Goal: Task Accomplishment & Management: Manage account settings

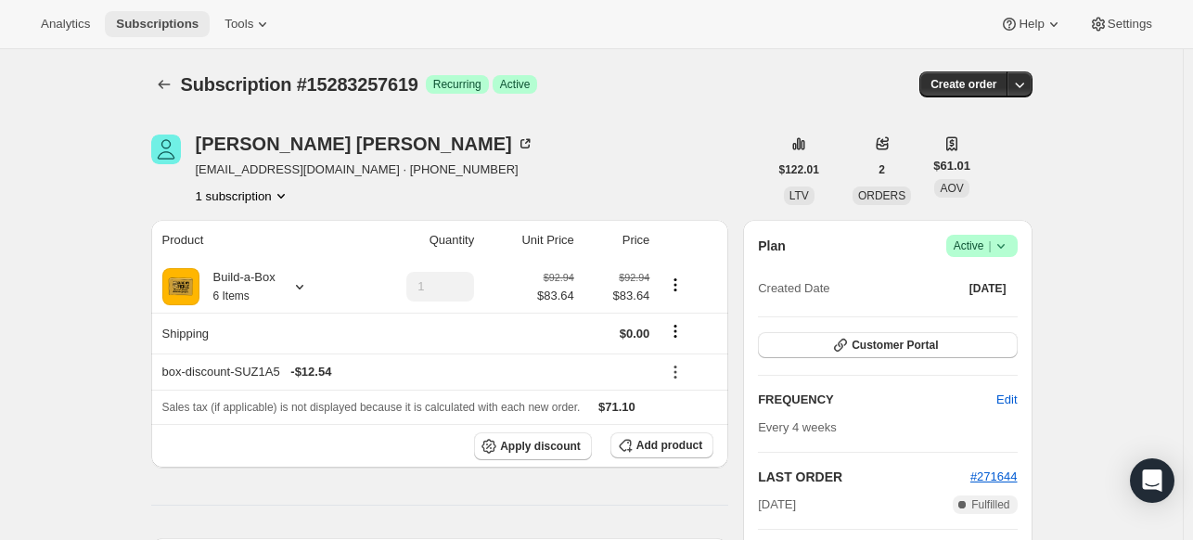
click at [135, 19] on span "Subscriptions" at bounding box center [157, 24] width 83 height 15
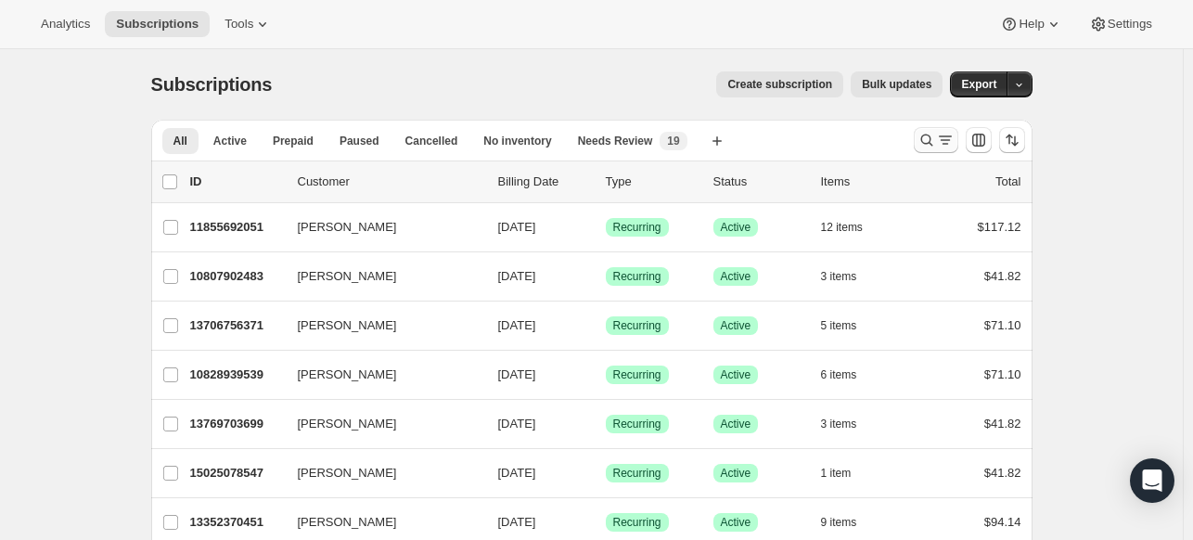
click at [927, 144] on icon "Search and filter results" at bounding box center [927, 140] width 19 height 19
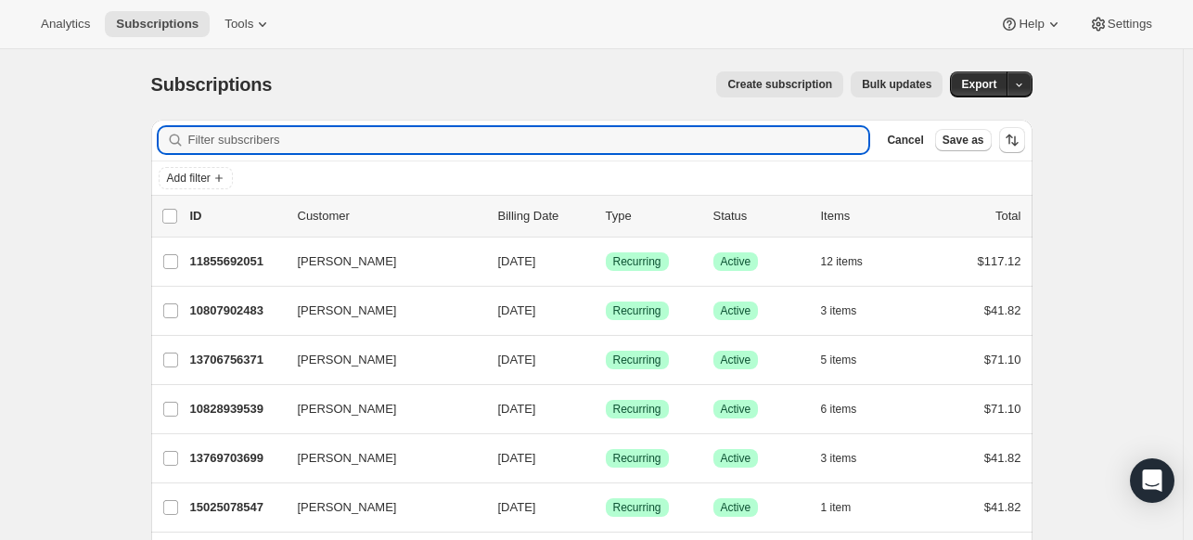
paste input "[DOMAIN_NAME][EMAIL_ADDRESS][DOMAIN_NAME]"
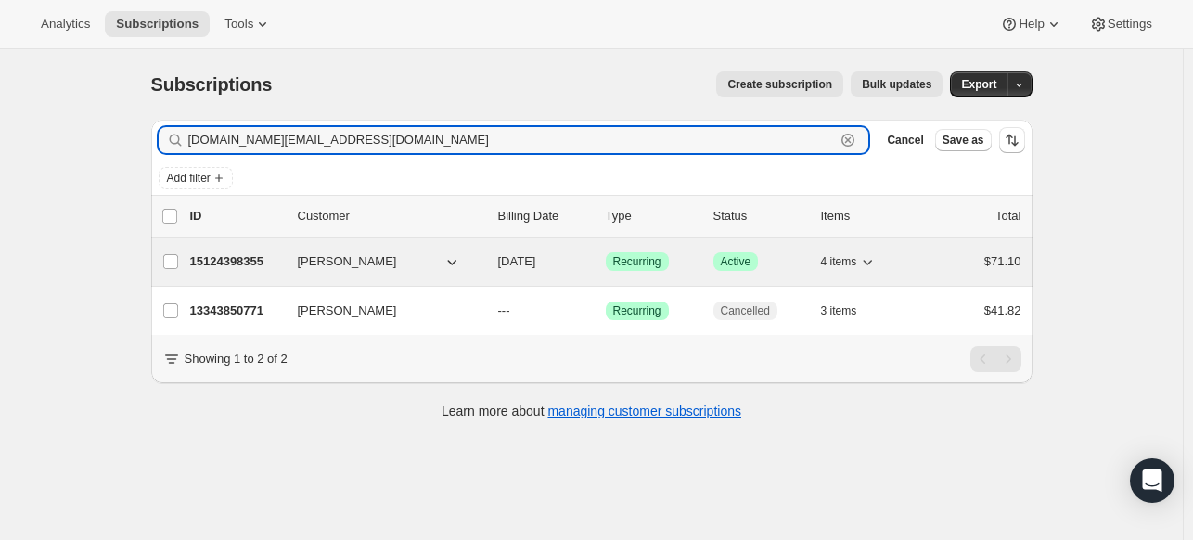
type input "[DOMAIN_NAME][EMAIL_ADDRESS][DOMAIN_NAME]"
click at [227, 271] on div "15124398355 [PERSON_NAME] [DATE] Success Recurring Success Active 4 items $71.10" at bounding box center [605, 262] width 831 height 26
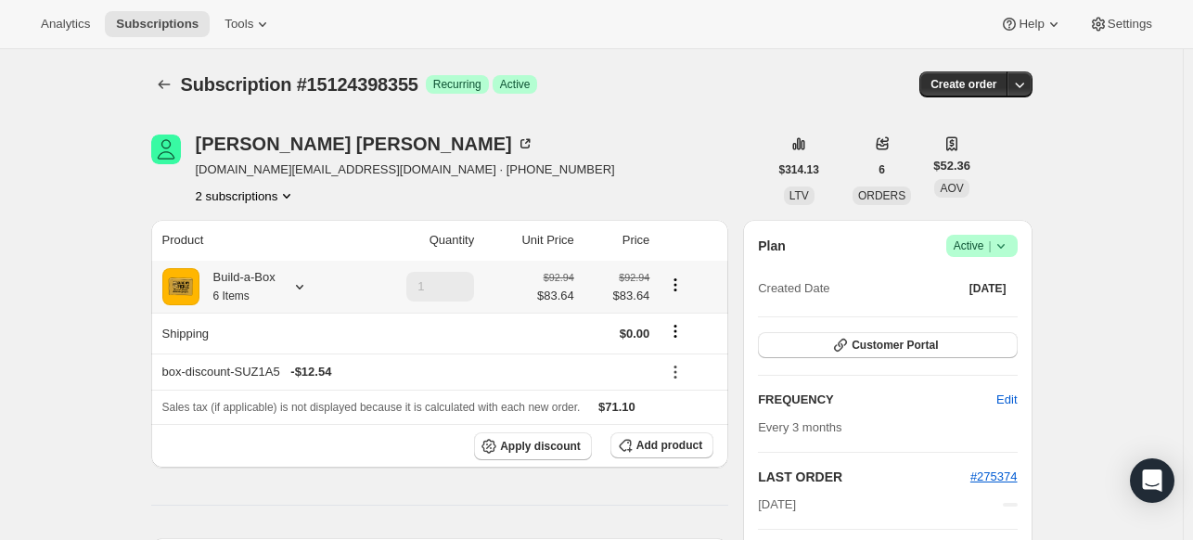
click at [303, 289] on icon at bounding box center [299, 286] width 19 height 19
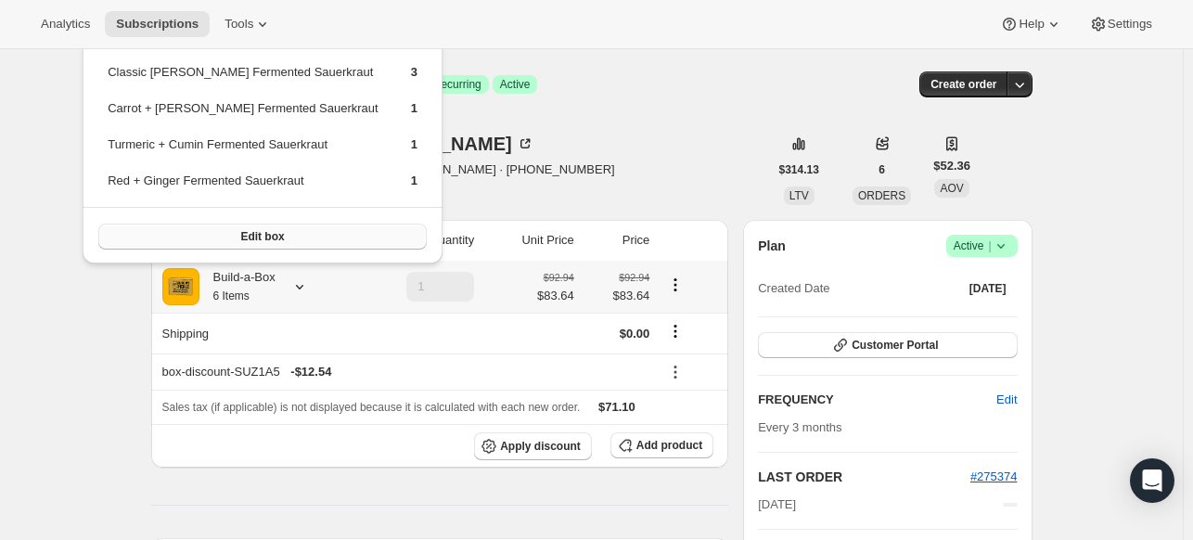
click at [240, 229] on span "Edit box" at bounding box center [262, 236] width 44 height 15
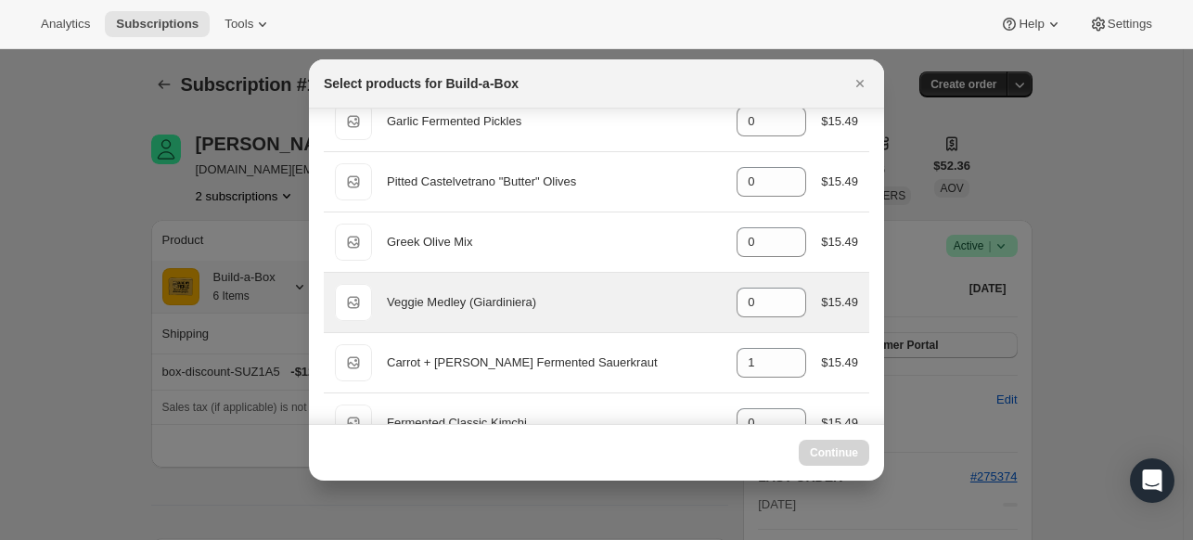
scroll to position [186, 0]
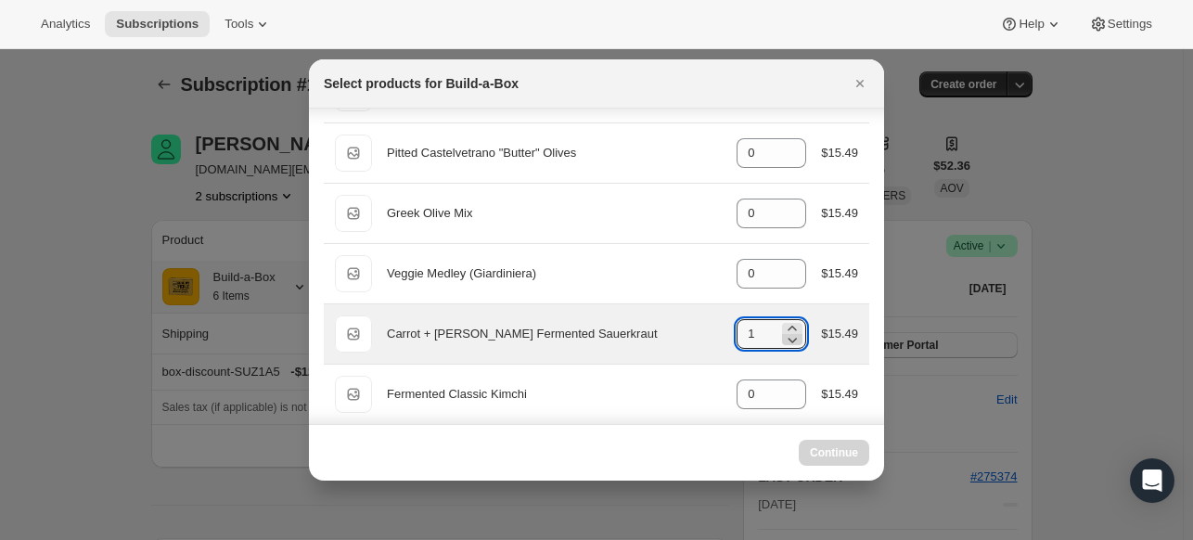
click at [783, 337] on icon ":r1b0:" at bounding box center [792, 339] width 19 height 19
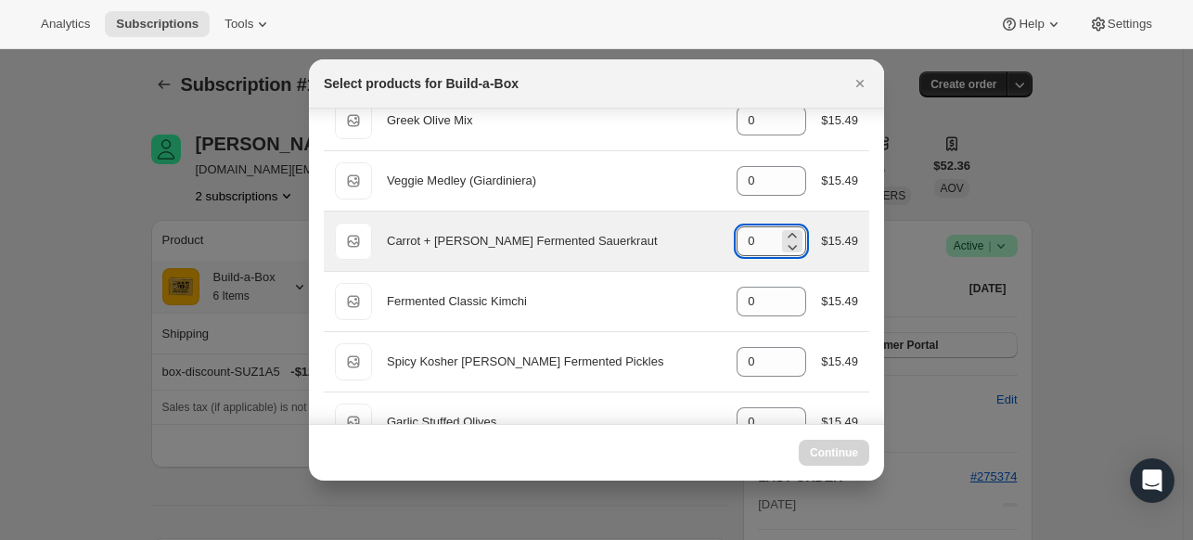
type input "1"
select select "gid://shopify/ProductVariant/49973439234323"
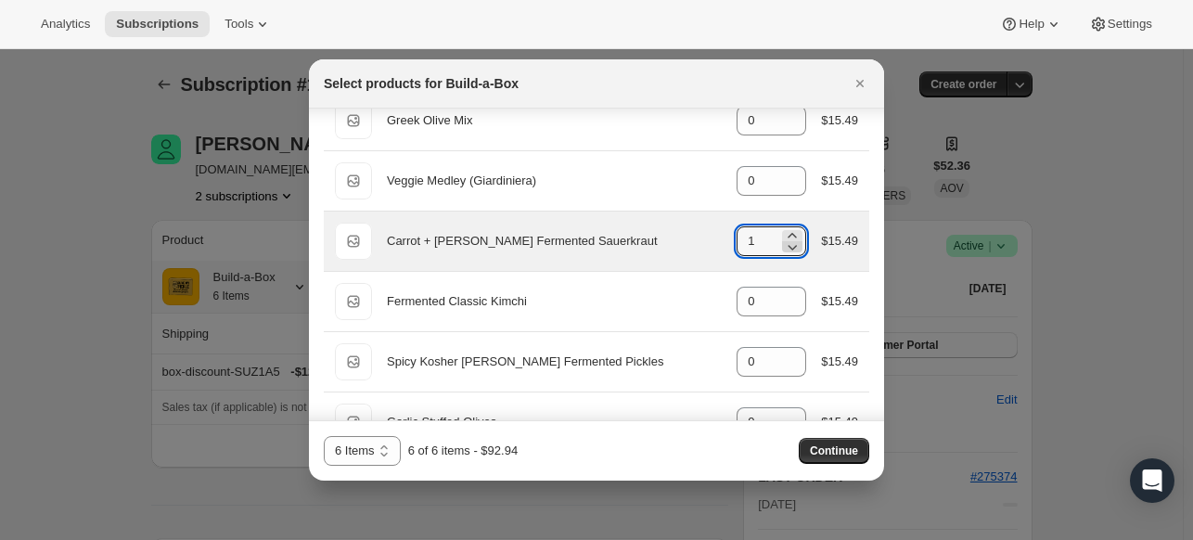
click at [783, 248] on icon ":r1b0:" at bounding box center [792, 247] width 19 height 19
type input "0"
click at [667, 232] on div "Carrot + [PERSON_NAME] Fermented Sauerkraut" at bounding box center [554, 241] width 335 height 19
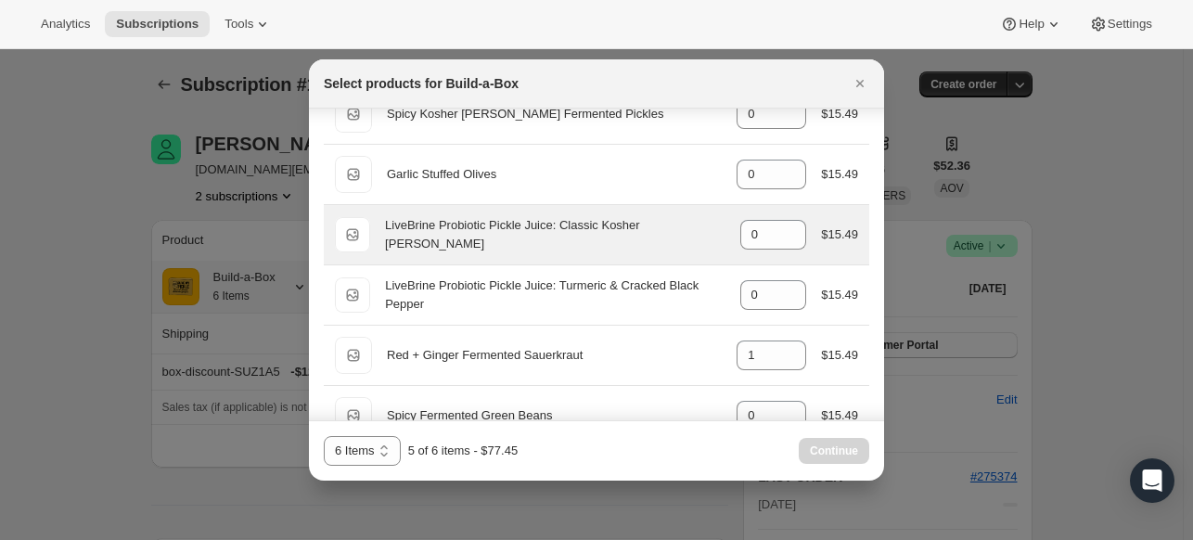
scroll to position [650, 0]
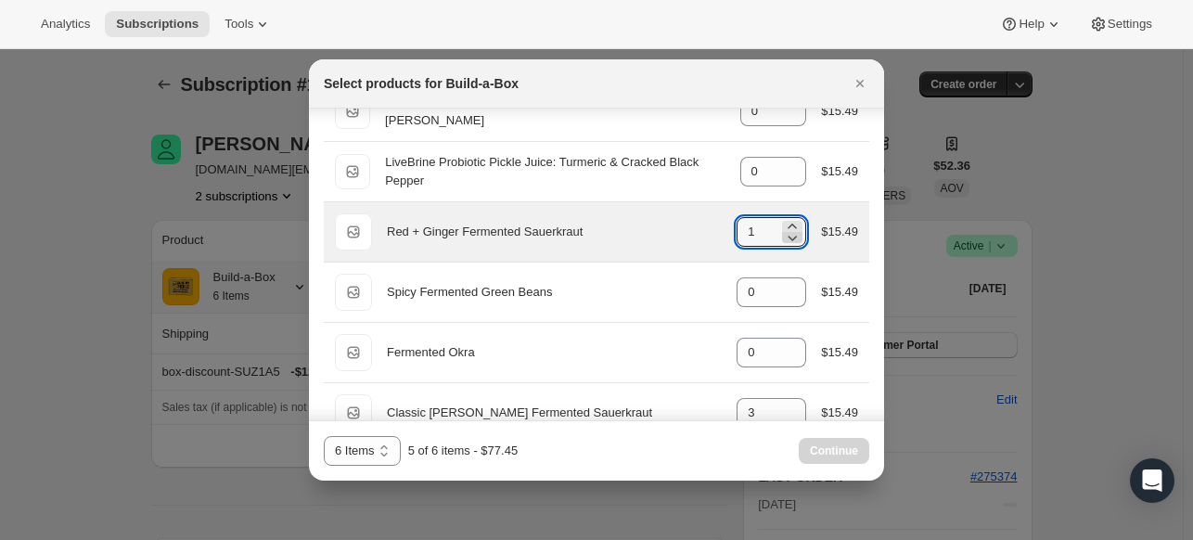
click at [783, 238] on icon ":r1b0:" at bounding box center [792, 237] width 19 height 19
type input "0"
click at [671, 236] on div "Red + Ginger Fermented Sauerkraut" at bounding box center [554, 232] width 335 height 19
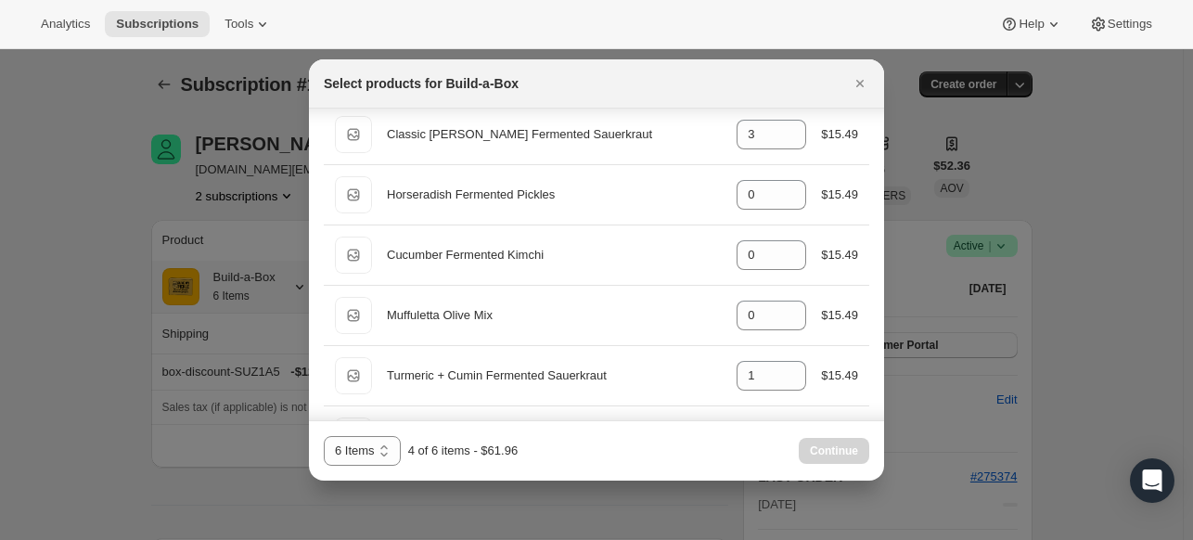
scroll to position [1021, 0]
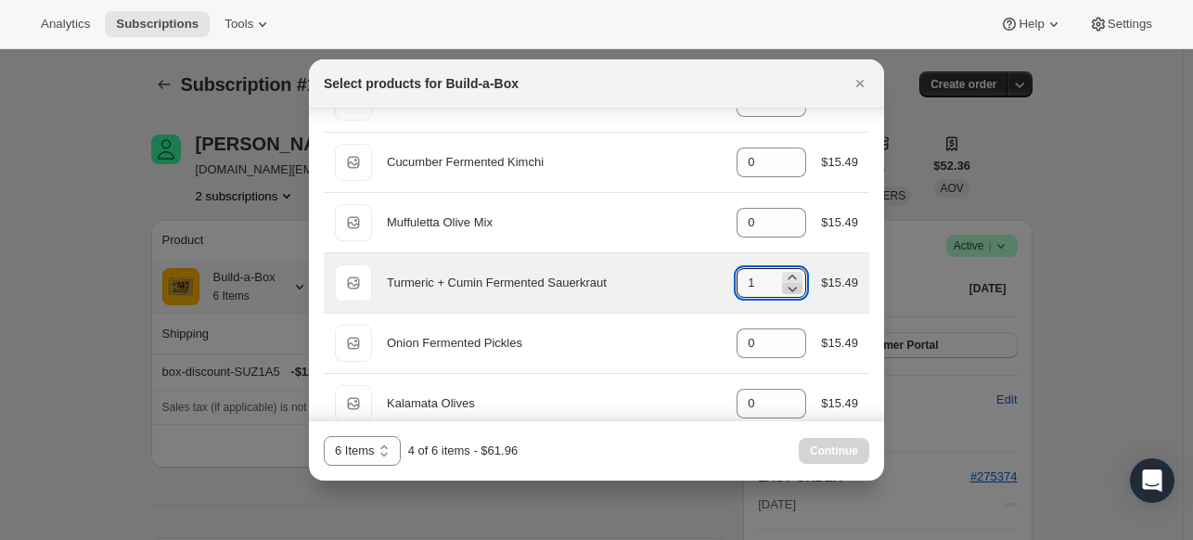
click at [783, 288] on icon ":r1b0:" at bounding box center [792, 288] width 19 height 19
type input "0"
click at [694, 274] on div "Turmeric + Cumin Fermented Sauerkraut" at bounding box center [554, 283] width 335 height 19
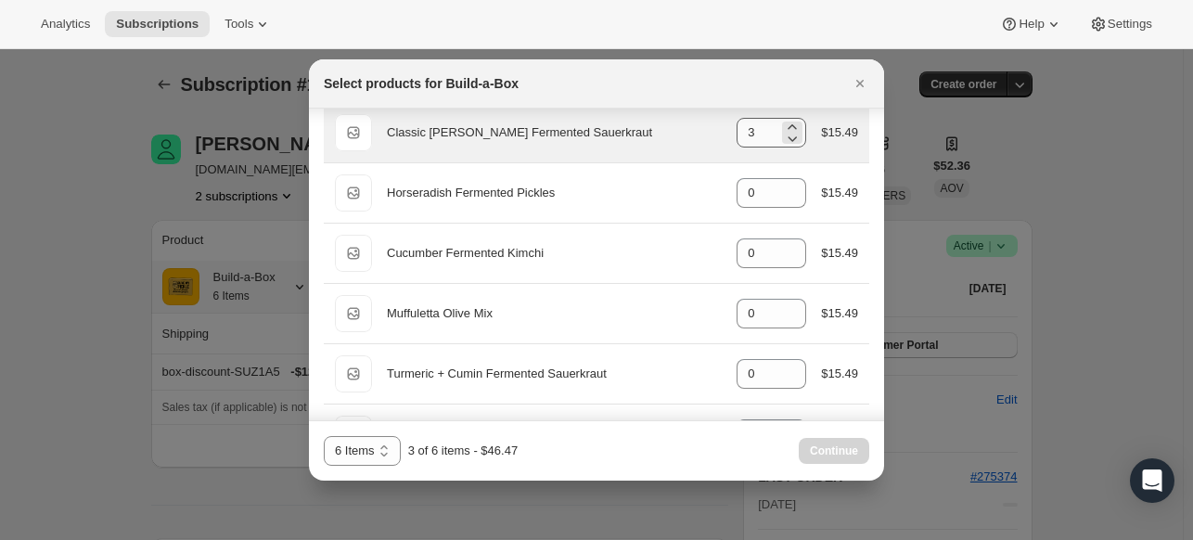
scroll to position [835, 0]
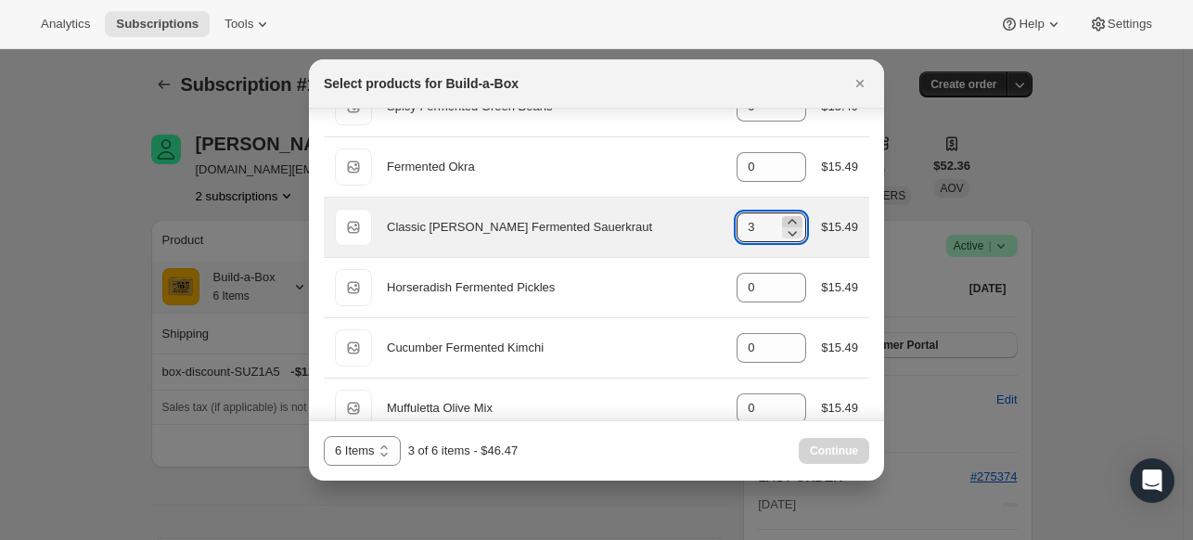
click at [785, 218] on icon ":r1b0:" at bounding box center [792, 222] width 19 height 19
click at [783, 233] on icon ":r1b0:" at bounding box center [792, 233] width 19 height 19
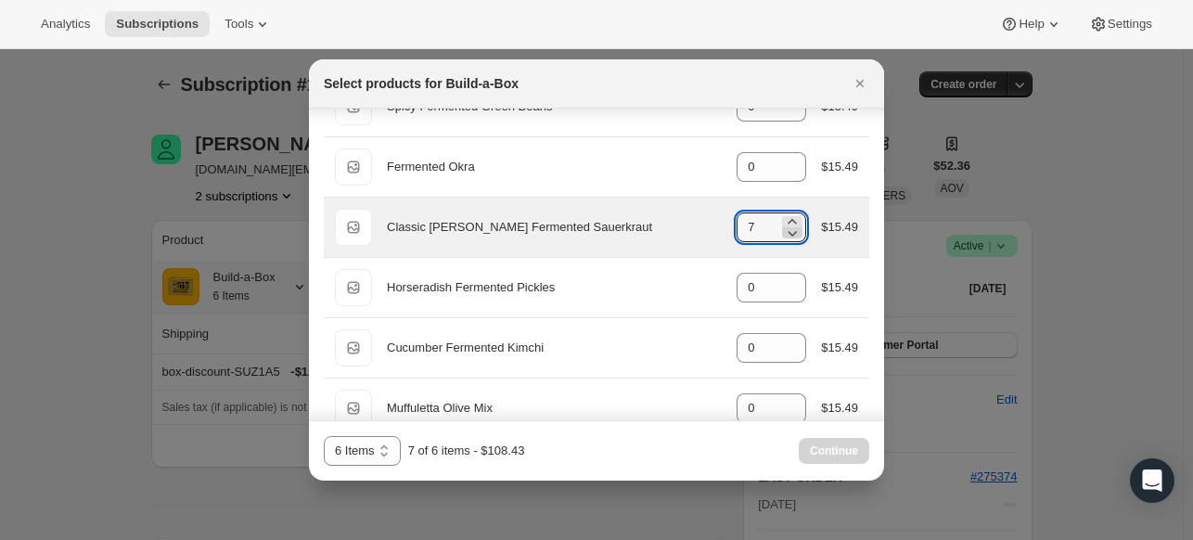
type input "6"
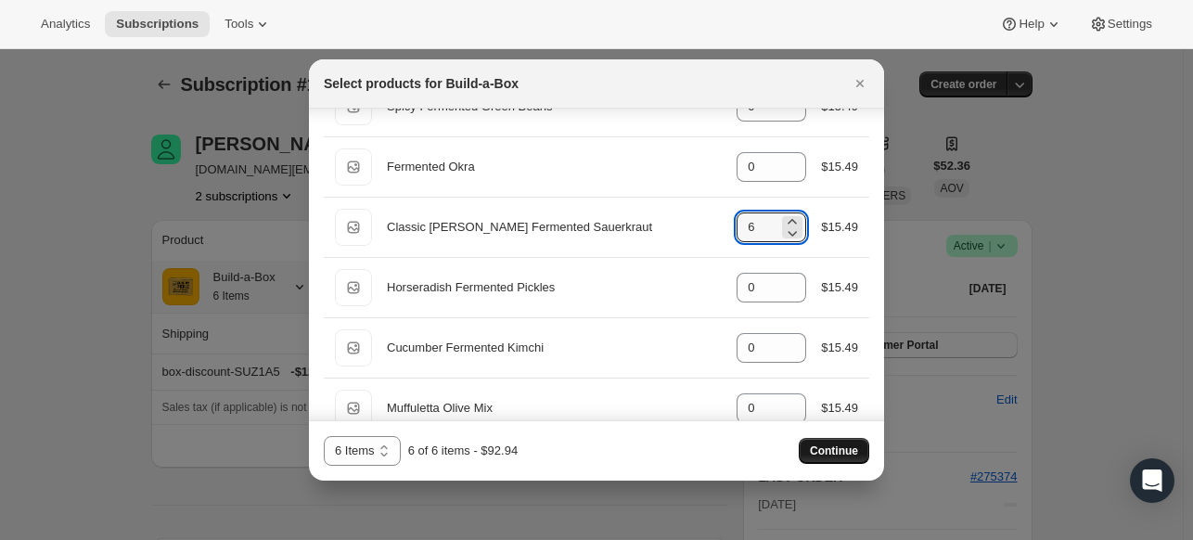
click at [852, 456] on span "Continue" at bounding box center [834, 451] width 48 height 15
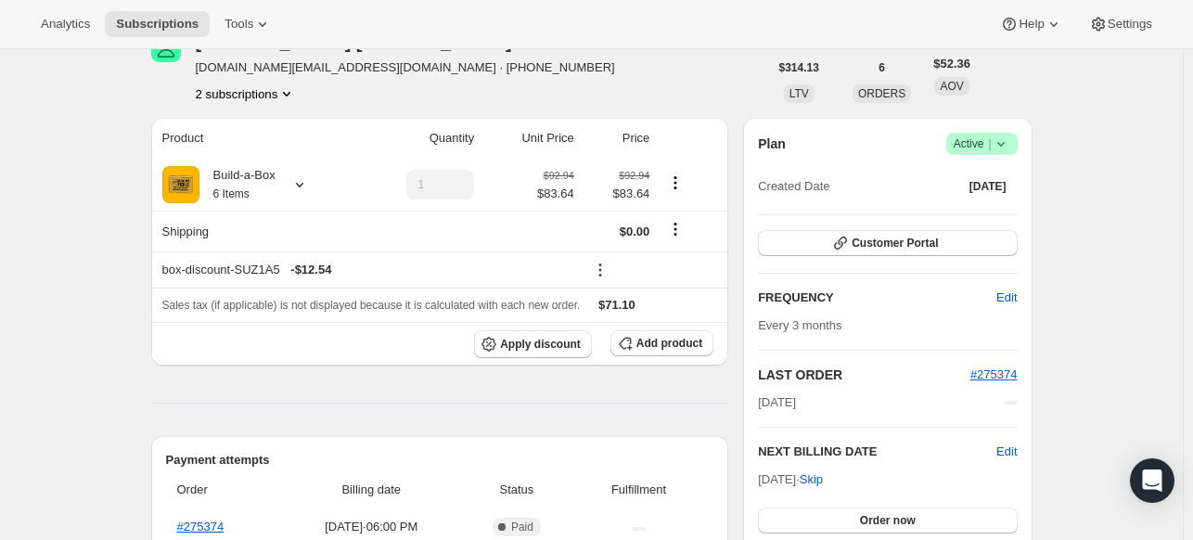
scroll to position [186, 0]
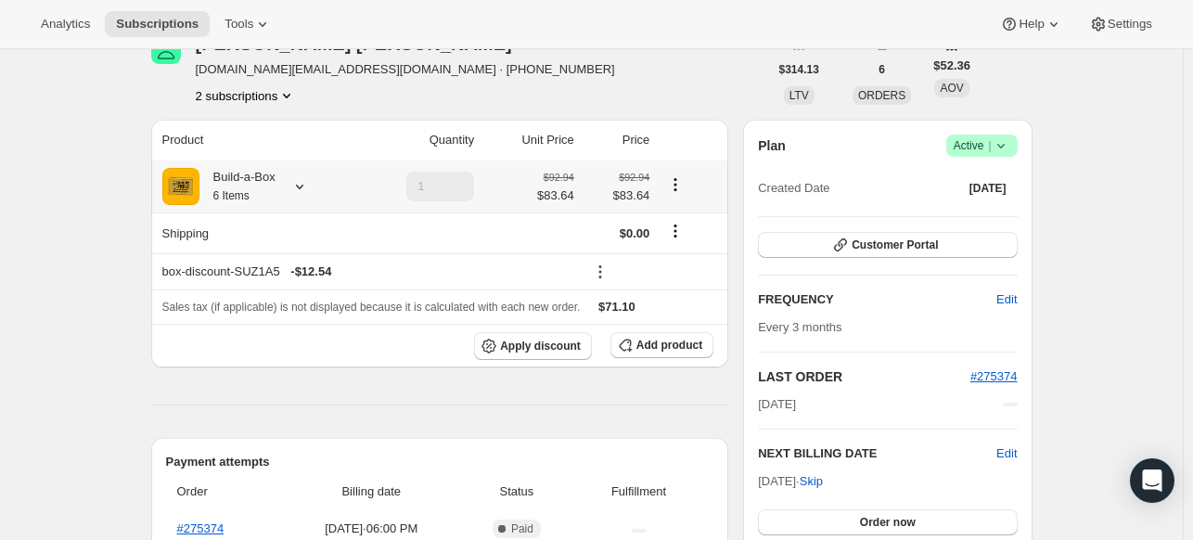
click at [309, 189] on icon at bounding box center [299, 186] width 19 height 19
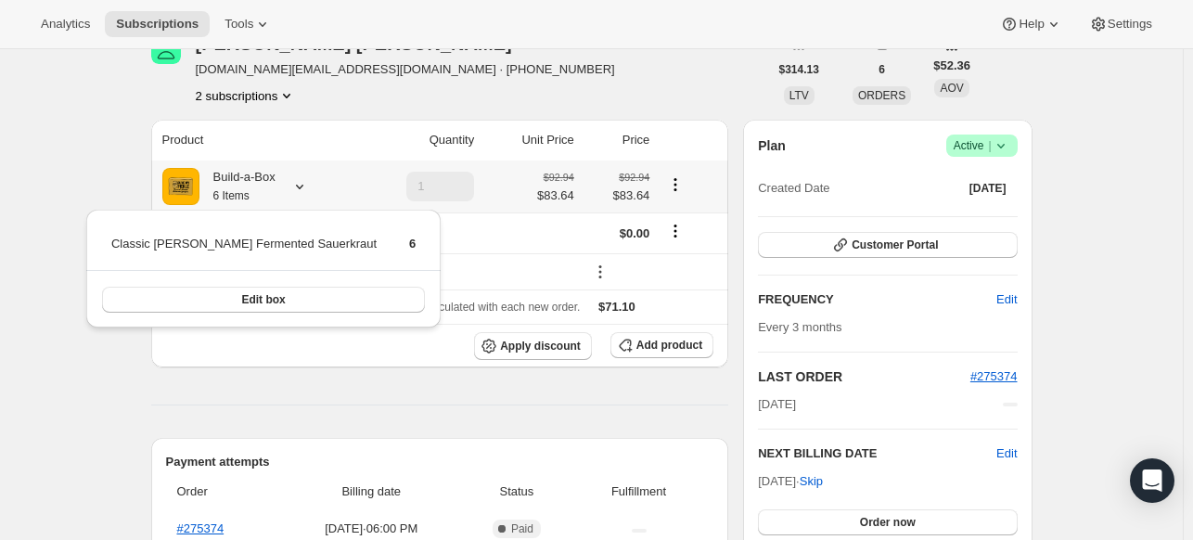
click at [309, 189] on icon at bounding box center [299, 186] width 19 height 19
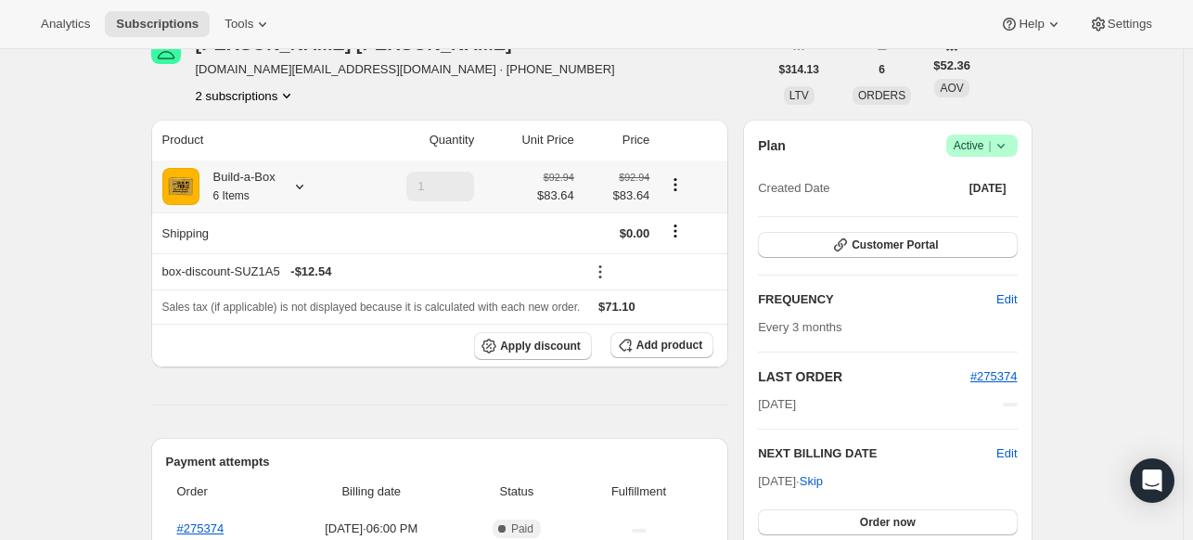
click at [309, 185] on icon at bounding box center [299, 186] width 19 height 19
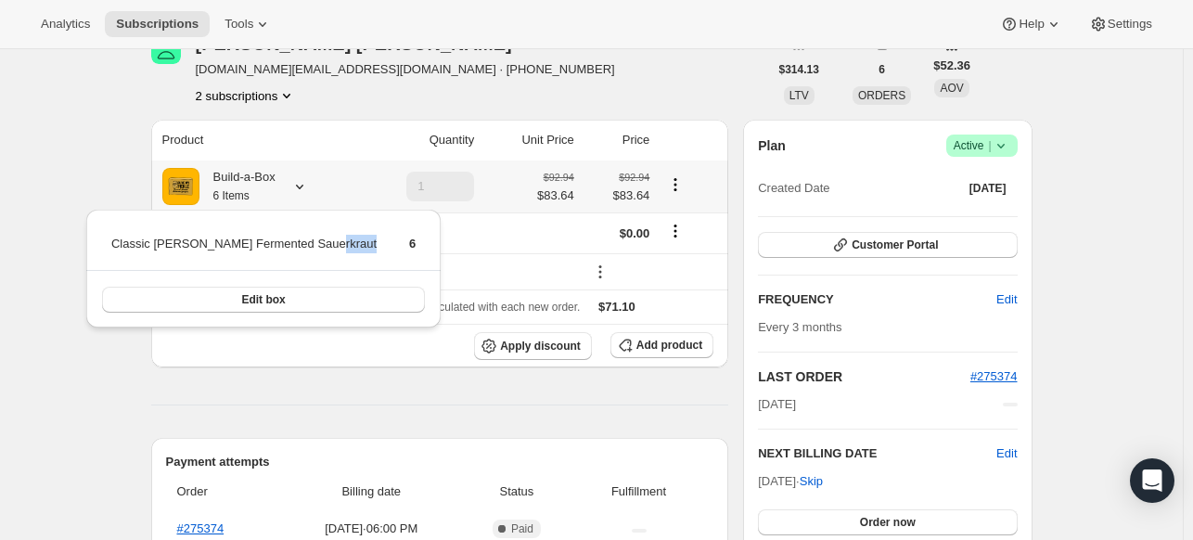
click at [342, 246] on tr "Classic [PERSON_NAME] Fermented Sauerkraut 6" at bounding box center [263, 251] width 306 height 34
drag, startPoint x: 111, startPoint y: 234, endPoint x: 353, endPoint y: 244, distance: 241.5
click at [353, 244] on tr "Classic [PERSON_NAME] Fermented Sauerkraut 6" at bounding box center [263, 251] width 306 height 34
copy td "Classic [PERSON_NAME] Fermented Sauerkraut"
click at [514, 121] on th "Unit Price" at bounding box center [530, 140] width 100 height 41
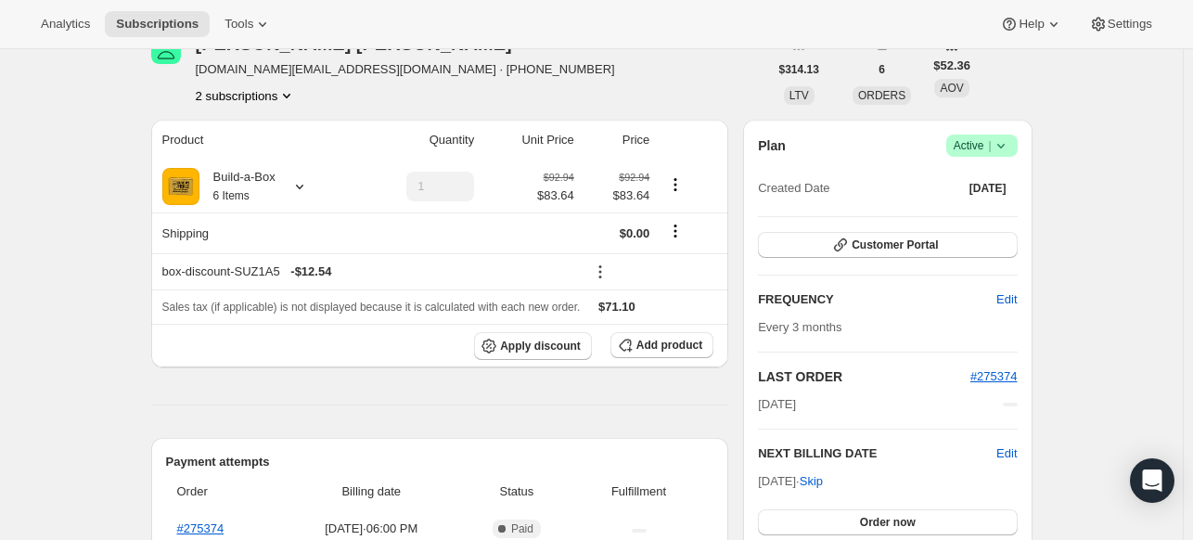
scroll to position [0, 0]
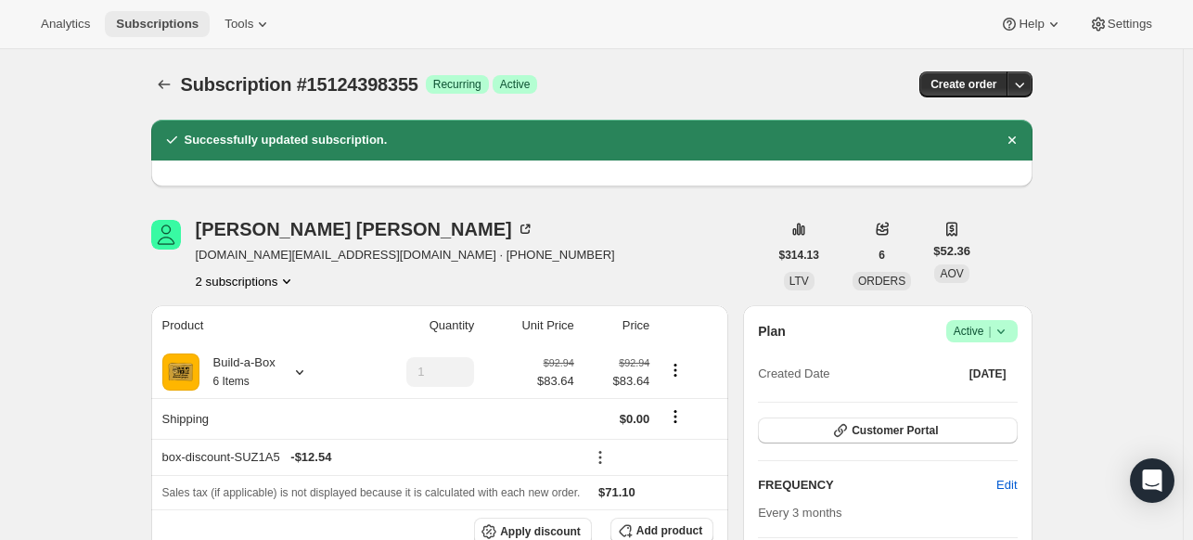
click at [184, 27] on span "Subscriptions" at bounding box center [157, 24] width 83 height 15
